Goal: Task Accomplishment & Management: Use online tool/utility

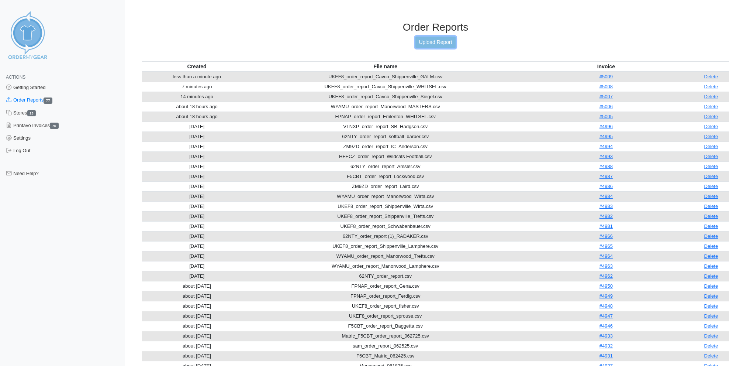
click at [432, 40] on link "Upload Report" at bounding box center [436, 42] width 40 height 11
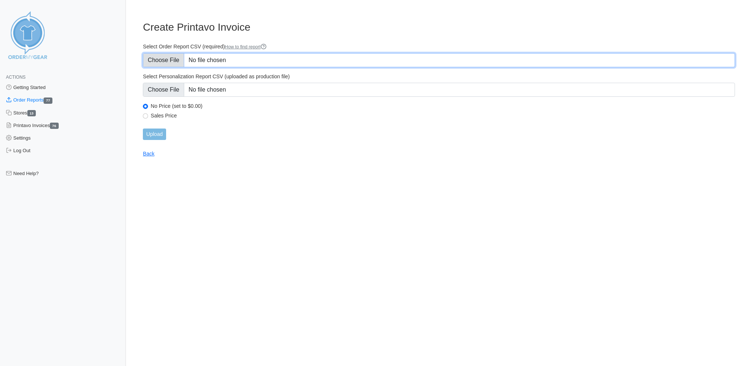
click at [169, 56] on input "Select Order Report CSV (required) How to find report" at bounding box center [439, 60] width 592 height 14
type input "C:\fakepath\ZM9ZD_order_report_IC_4 Orders.csv"
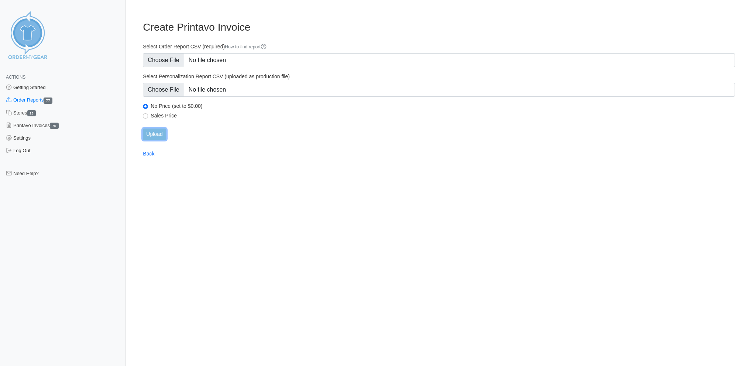
click at [155, 128] on input "Upload" at bounding box center [154, 133] width 23 height 11
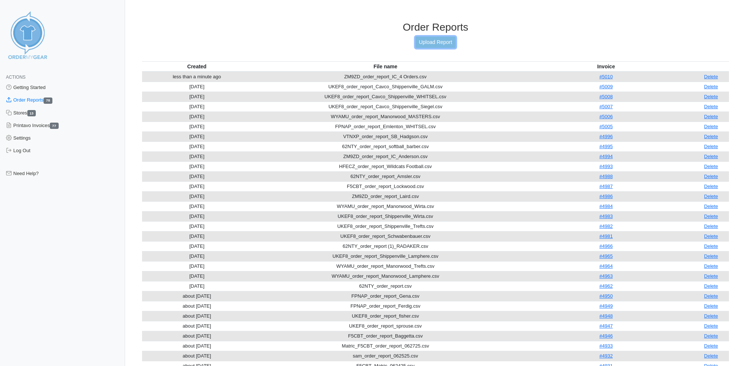
click at [437, 41] on link "Upload Report" at bounding box center [436, 42] width 40 height 11
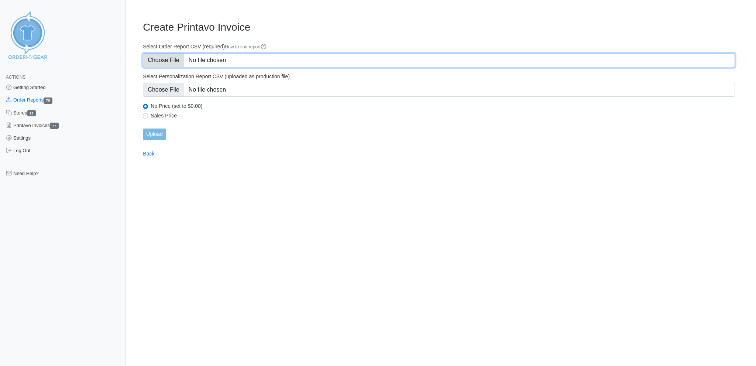
click at [171, 56] on input "Select Order Report CSV (required) How to find report" at bounding box center [439, 60] width 592 height 14
type input "C:\fakepath\ZWG6D_order_report_CHS_VB_5 Orders.csv"
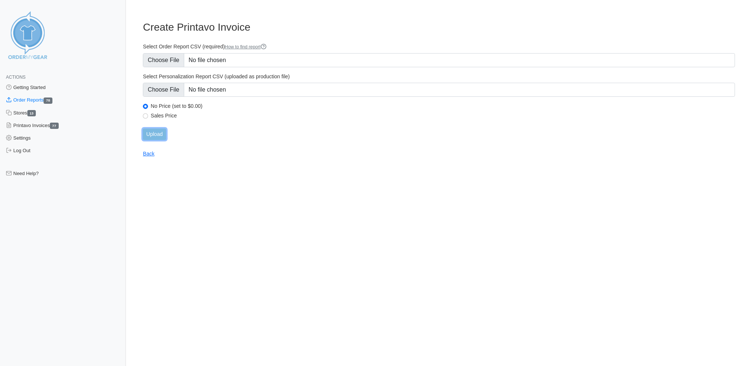
click at [156, 128] on input "Upload" at bounding box center [154, 133] width 23 height 11
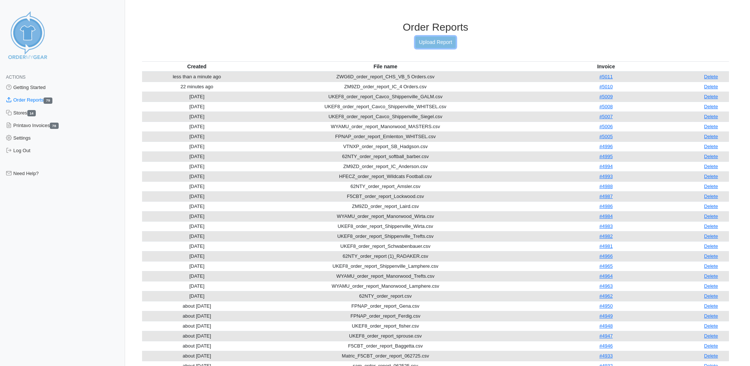
click at [435, 40] on link "Upload Report" at bounding box center [436, 42] width 40 height 11
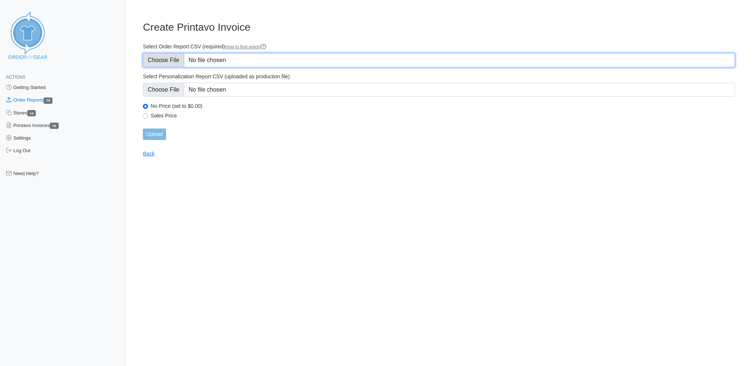
click at [170, 59] on input "Select Order Report CSV (required) How to find report" at bounding box center [439, 60] width 592 height 14
type input "C:\fakepath\CDVVE_order_report_NC_VB_7 Orders.csv"
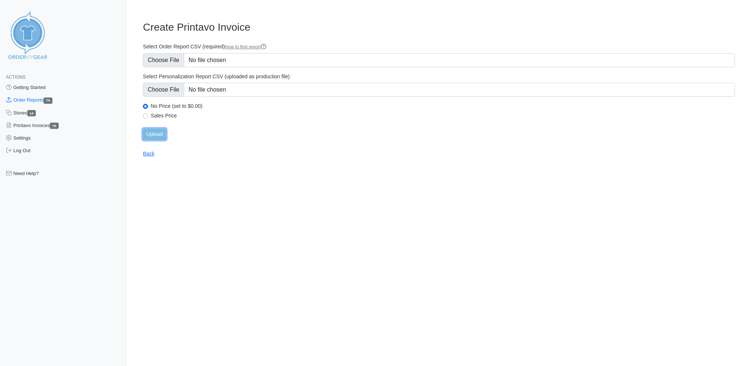
click at [158, 128] on input "Upload" at bounding box center [154, 133] width 23 height 11
